Goal: Find specific page/section: Find specific page/section

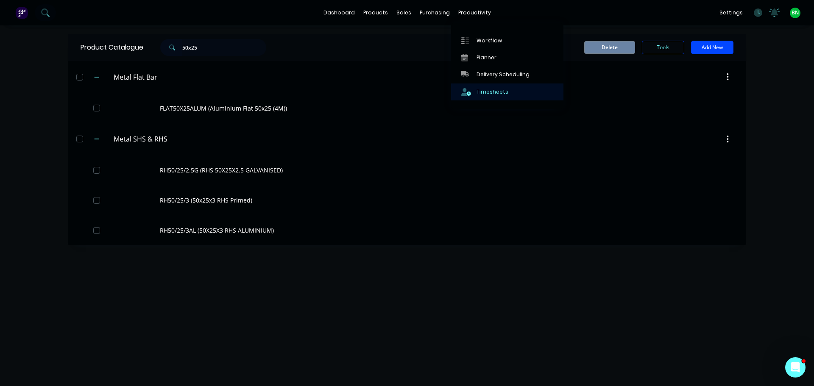
click at [492, 90] on div "Timesheets" at bounding box center [493, 92] width 32 height 8
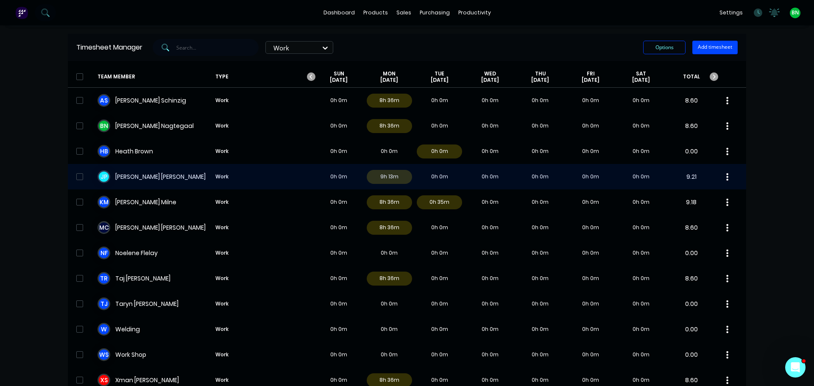
click at [131, 176] on div "[PERSON_NAME] Work 0h 0m 9h 13m 0h 0m 0h 0m 0h 0m 0h 0m 0h 0m 9.21" at bounding box center [407, 176] width 679 height 25
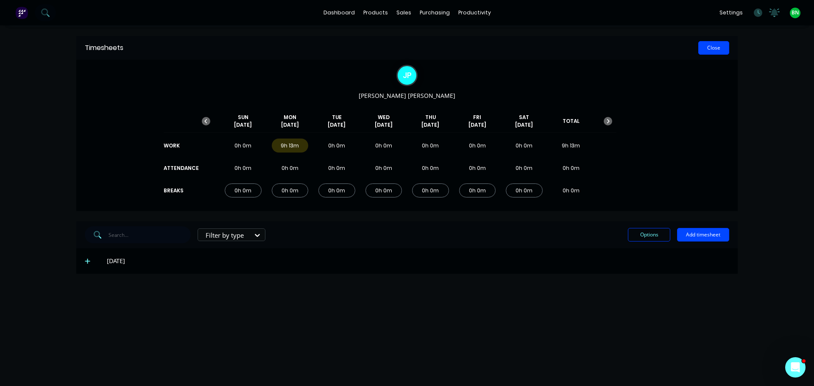
click at [718, 44] on button "Close" at bounding box center [714, 48] width 31 height 14
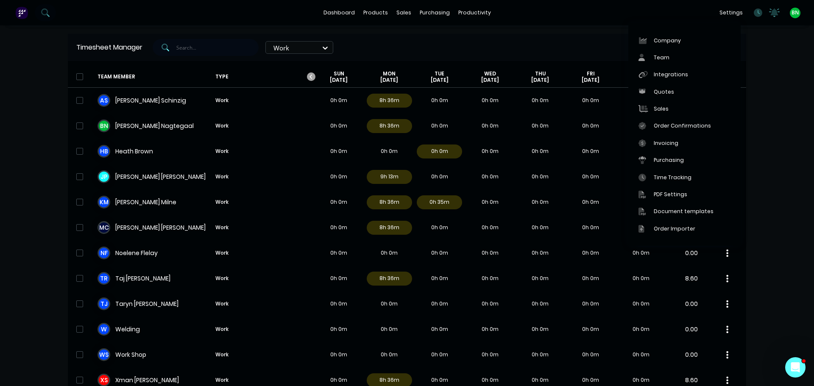
click at [784, 144] on div "dashboard products sales purchasing productivity dashboard products Product Cat…" at bounding box center [407, 193] width 814 height 386
